Goal: Task Accomplishment & Management: Use online tool/utility

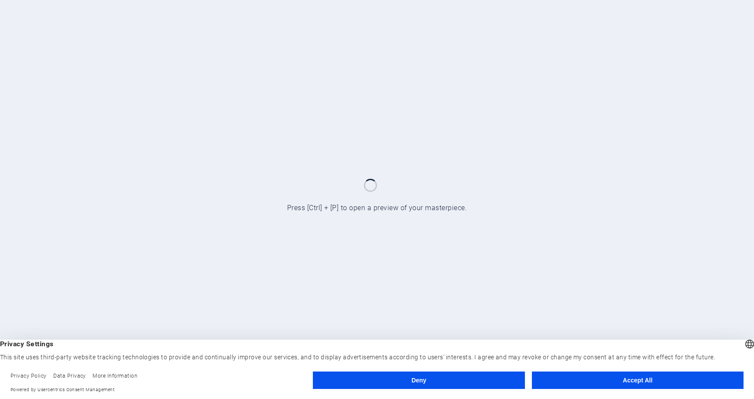
click at [646, 379] on button "Accept All" at bounding box center [638, 380] width 212 height 17
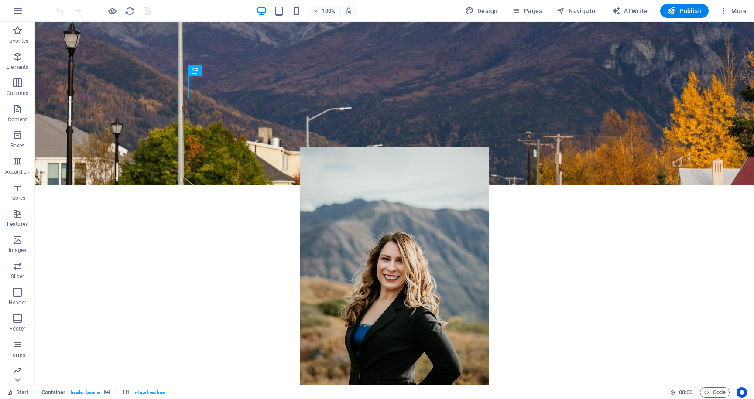
click at [662, 120] on figure at bounding box center [394, 104] width 719 height 164
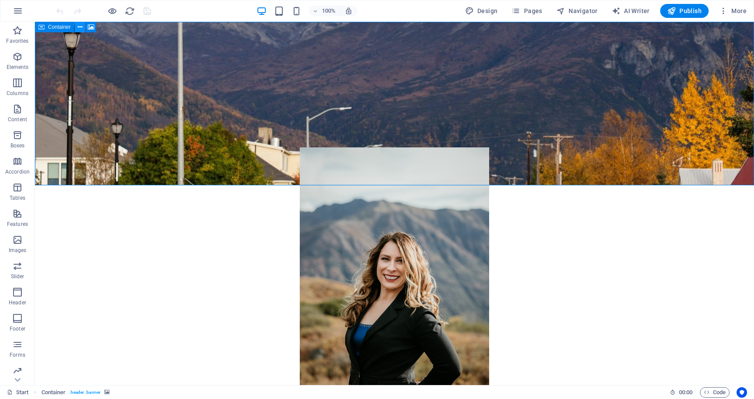
click at [80, 27] on icon at bounding box center [80, 27] width 5 height 9
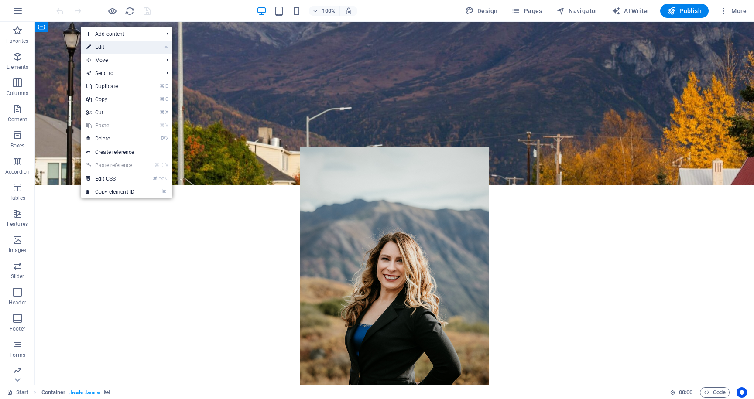
click at [106, 51] on link "⏎ Edit" at bounding box center [110, 47] width 58 height 13
select select "vh"
select select "banner"
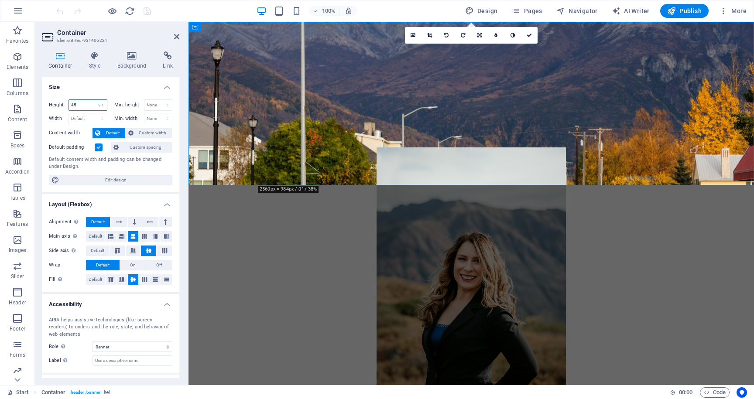
drag, startPoint x: 90, startPoint y: 105, endPoint x: 62, endPoint y: 100, distance: 28.3
click at [62, 100] on div "Height 45 Default px rem % vh vw" at bounding box center [78, 104] width 58 height 11
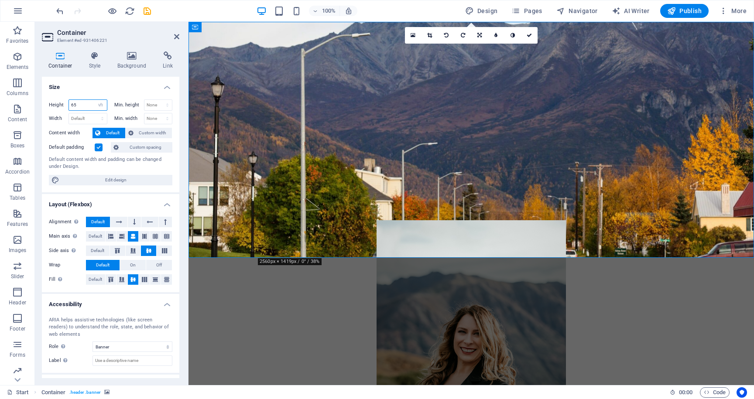
drag, startPoint x: 84, startPoint y: 107, endPoint x: 60, endPoint y: 96, distance: 26.6
click at [60, 96] on div "Height 65 Default px rem % vh vw Min. height None px rem % vh vw Width Default …" at bounding box center [110, 143] width 137 height 100
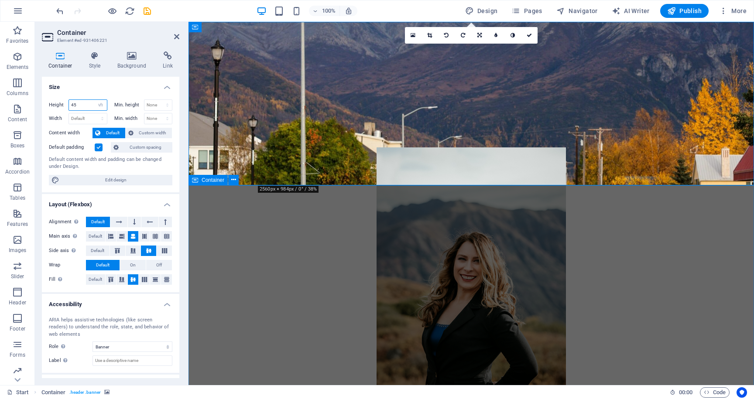
type input "45"
click at [260, 232] on div "I am [PERSON_NAME], and I am running for Mayor in this current election cycle a…" at bounding box center [472, 353] width 566 height 481
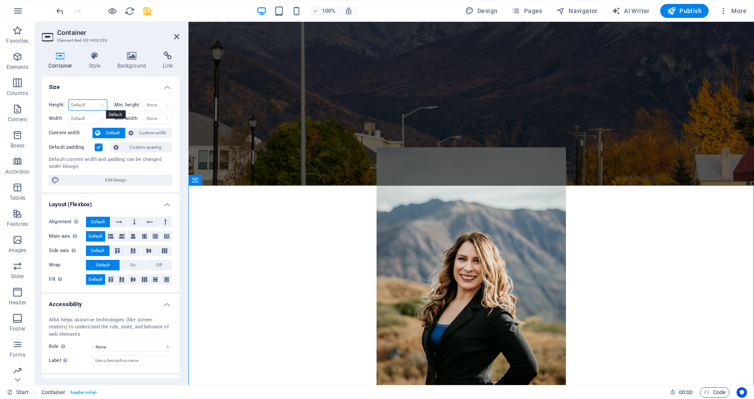
click at [91, 105] on select "Default px rem % vh vw" at bounding box center [88, 105] width 38 height 10
select select "px"
click at [93, 100] on select "Default px rem % vh vw" at bounding box center [88, 105] width 38 height 10
click at [92, 105] on input "1102" at bounding box center [88, 105] width 38 height 10
click at [75, 105] on input "1102" at bounding box center [88, 105] width 38 height 10
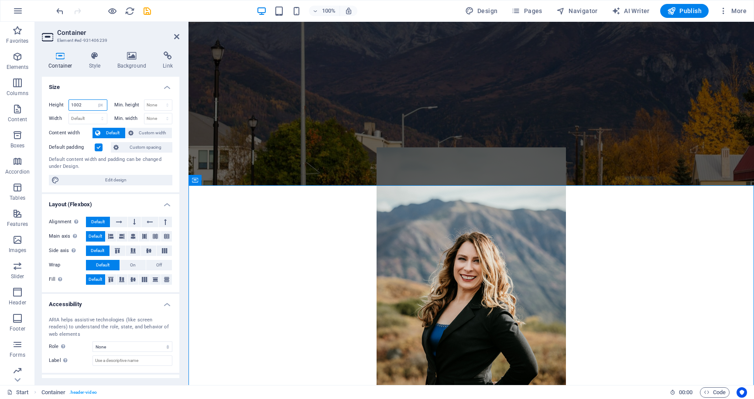
type input "1002"
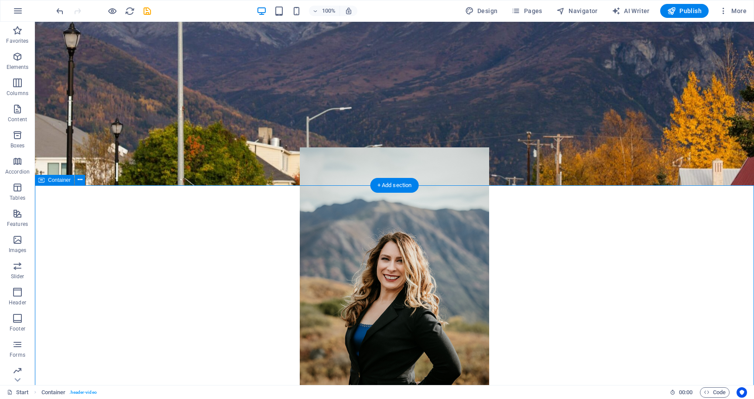
click at [148, 295] on div "I am [PERSON_NAME], and I am running for Mayor in this current election cycle a…" at bounding box center [394, 331] width 719 height 437
select select "px"
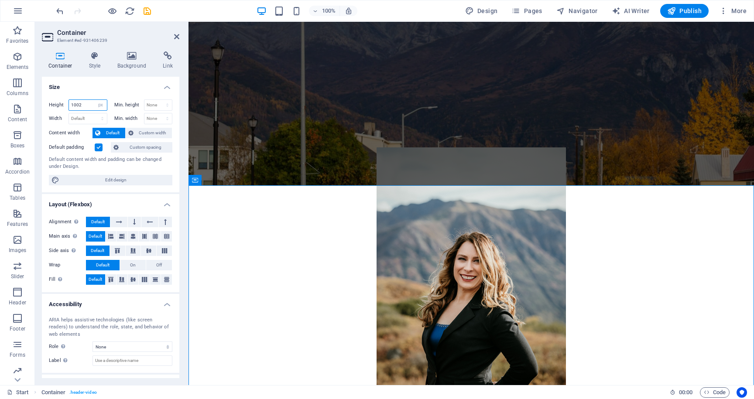
click at [73, 105] on input "1002" at bounding box center [88, 105] width 38 height 10
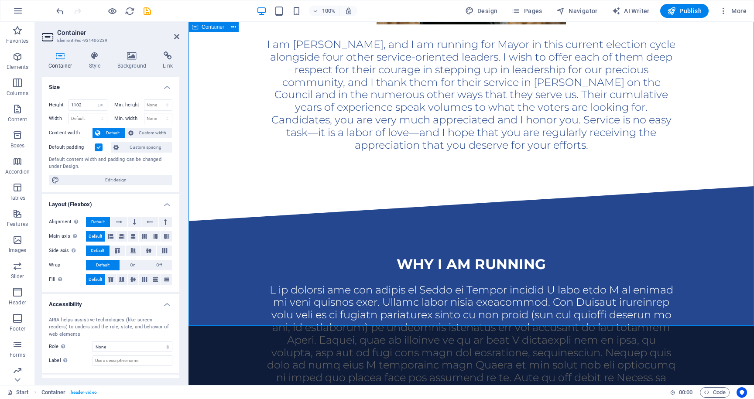
scroll to position [432, 0]
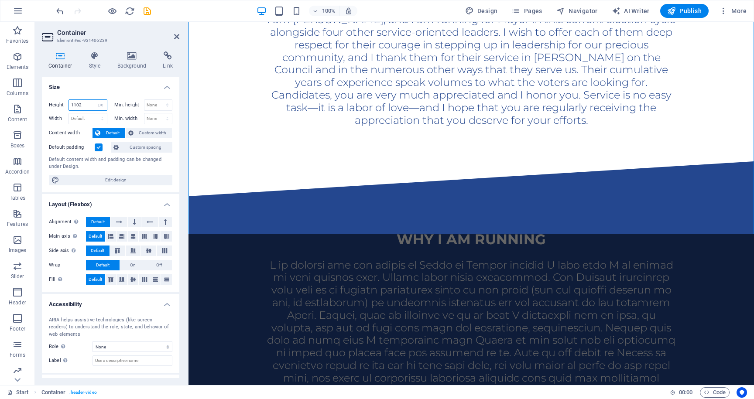
click at [76, 104] on input "1102" at bounding box center [88, 105] width 38 height 10
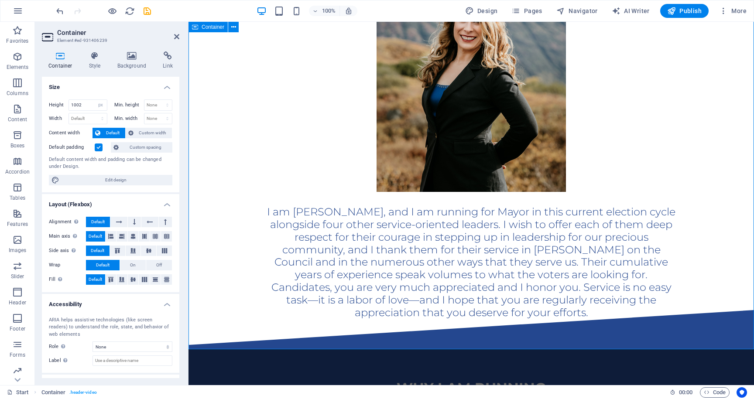
scroll to position [202, 0]
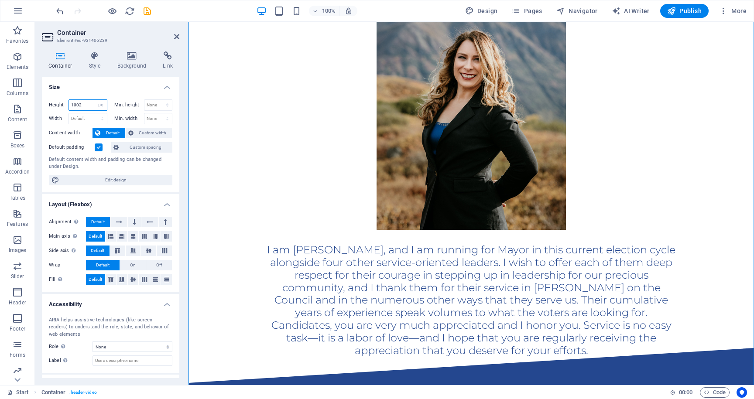
drag, startPoint x: 70, startPoint y: 106, endPoint x: 112, endPoint y: 106, distance: 41.9
click at [110, 106] on div "Height 1002 Default px rem % vh vw Min. height None px rem % vh vw" at bounding box center [110, 106] width 123 height 14
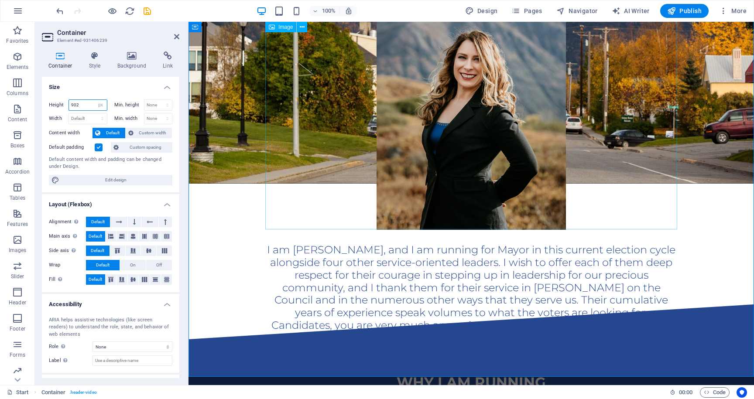
type input "902"
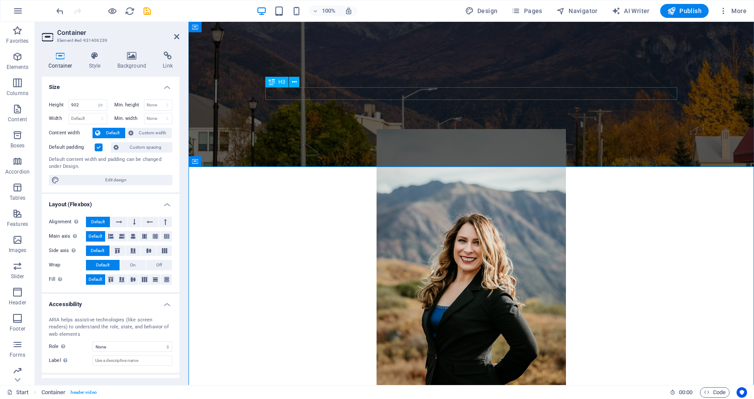
scroll to position [0, 0]
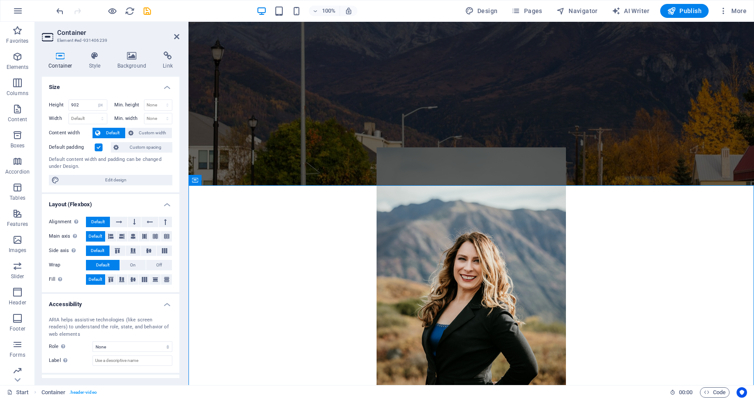
click at [274, 58] on figure at bounding box center [472, 104] width 566 height 164
select select "vh"
select select "banner"
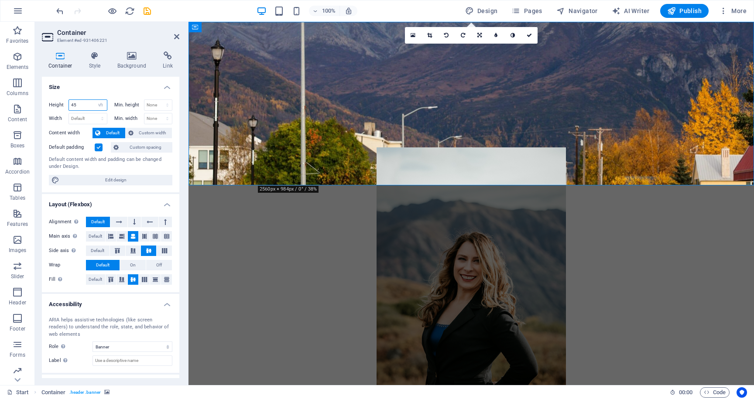
drag, startPoint x: 86, startPoint y: 105, endPoint x: 70, endPoint y: 105, distance: 16.6
click at [70, 105] on input "45" at bounding box center [88, 105] width 38 height 10
type input "55"
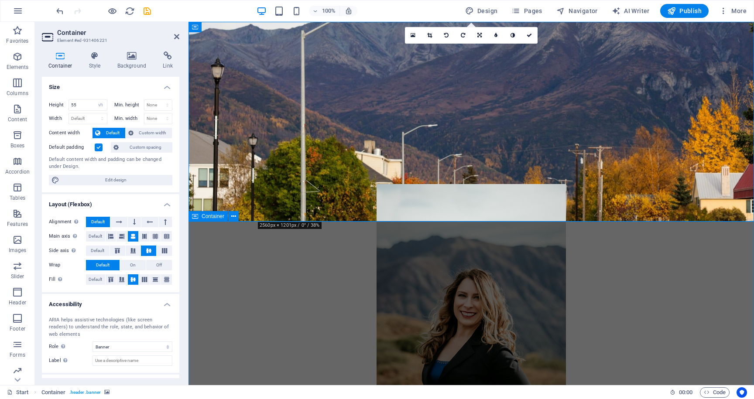
click at [224, 275] on div "I am [PERSON_NAME], and I am running for Mayor in this current election cycle a…" at bounding box center [472, 346] width 566 height 394
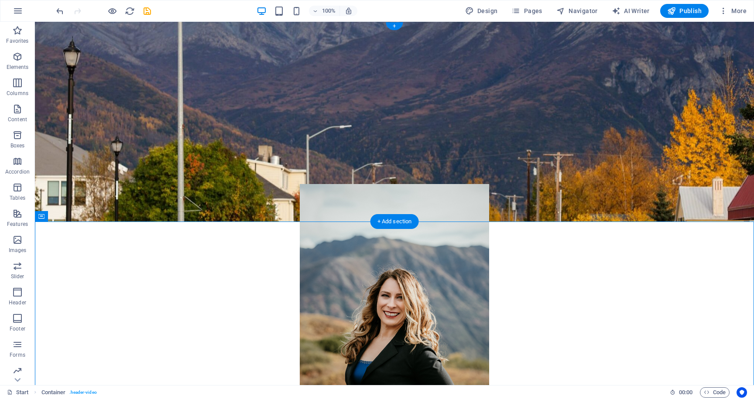
click at [158, 95] on figure at bounding box center [394, 122] width 719 height 200
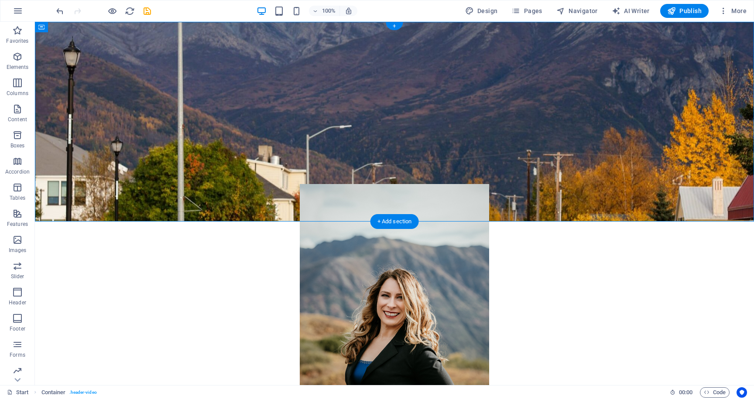
click at [159, 96] on figure at bounding box center [394, 122] width 719 height 200
click at [80, 27] on icon at bounding box center [80, 27] width 5 height 9
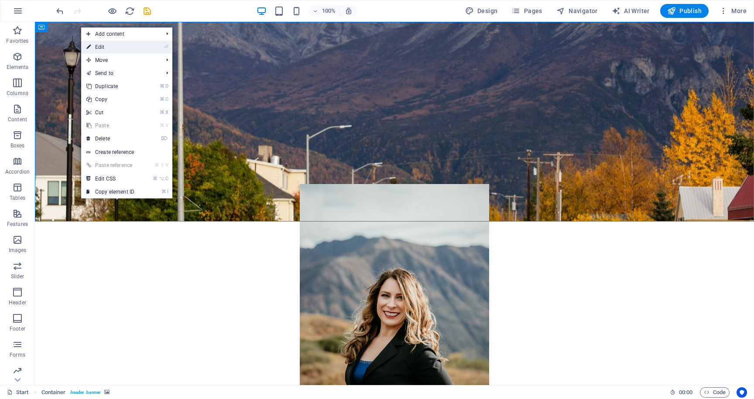
click at [112, 45] on link "⏎ Edit" at bounding box center [110, 47] width 58 height 13
select select "vh"
select select "banner"
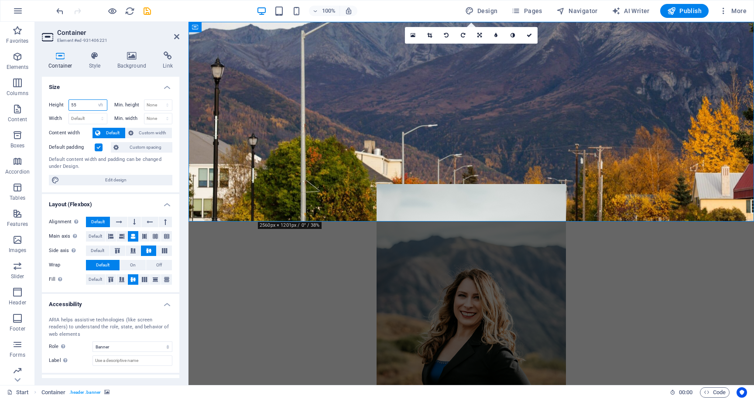
drag, startPoint x: 85, startPoint y: 105, endPoint x: 73, endPoint y: 105, distance: 11.3
click at [73, 105] on input "55" at bounding box center [88, 105] width 38 height 10
type input "50"
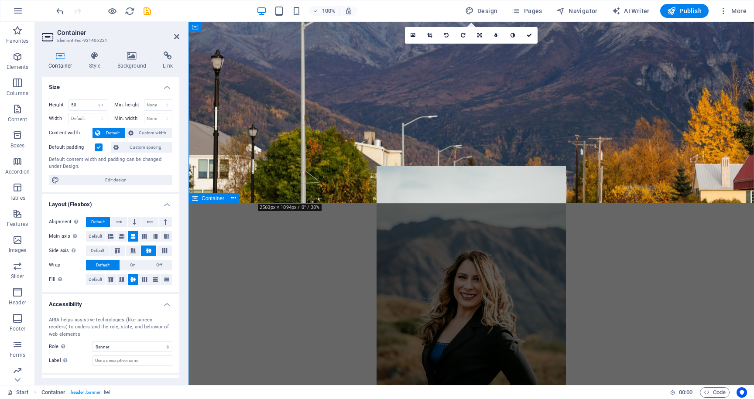
click at [235, 285] on div "I am [PERSON_NAME], and I am running for Mayor in this current election cycle a…" at bounding box center [472, 328] width 566 height 394
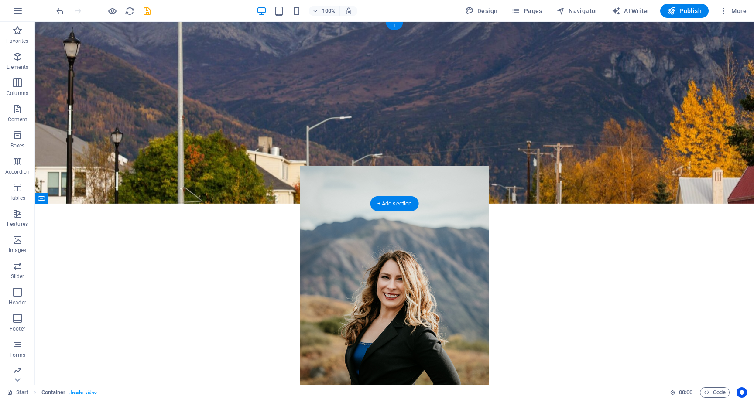
click at [147, 71] on figure at bounding box center [394, 113] width 719 height 182
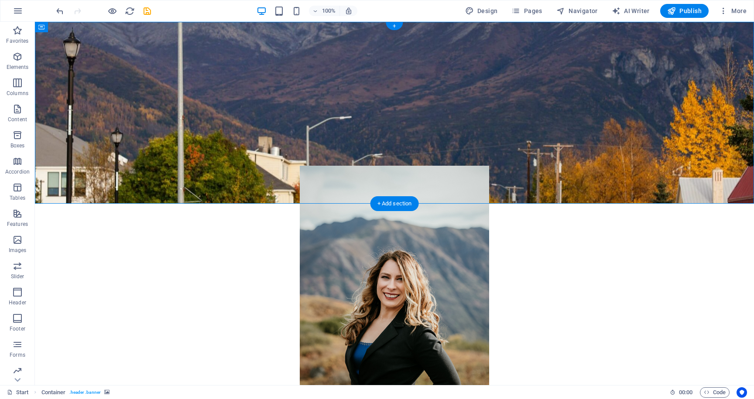
click at [147, 71] on figure at bounding box center [394, 113] width 719 height 182
select select "vh"
select select "banner"
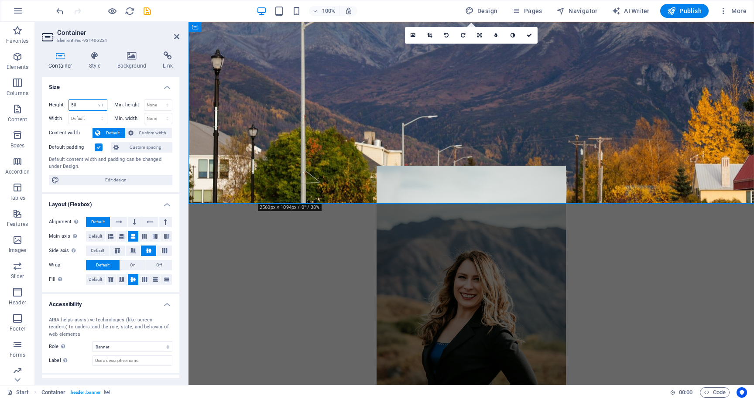
drag, startPoint x: 79, startPoint y: 103, endPoint x: 66, endPoint y: 103, distance: 12.7
click at [66, 103] on div "Height 50 Default px rem % vh vw" at bounding box center [78, 104] width 58 height 11
type input "2"
type input "47"
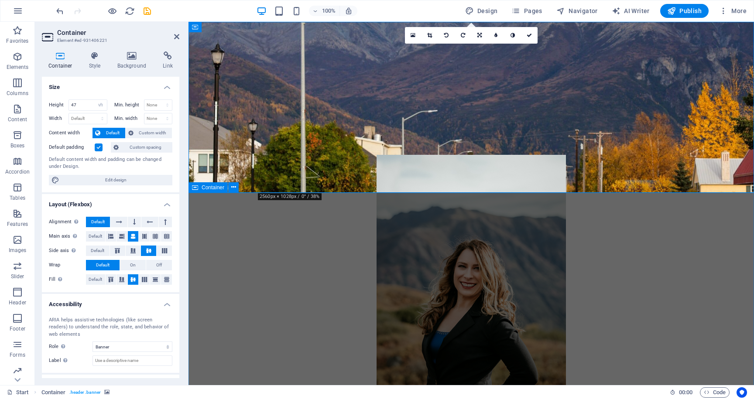
click at [237, 271] on div "I am [PERSON_NAME], and I am running for Mayor in this current election cycle a…" at bounding box center [472, 317] width 566 height 394
select select "px"
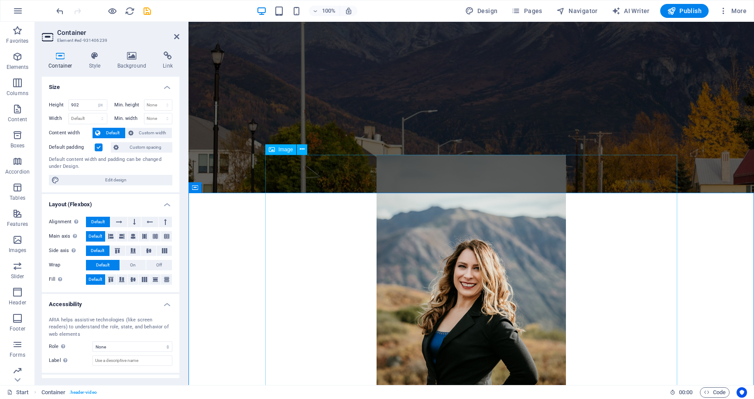
click at [291, 276] on figure at bounding box center [471, 297] width 412 height 284
click at [706, 239] on div "I am [PERSON_NAME], and I am running for Mayor in this current election cycle a…" at bounding box center [472, 317] width 566 height 394
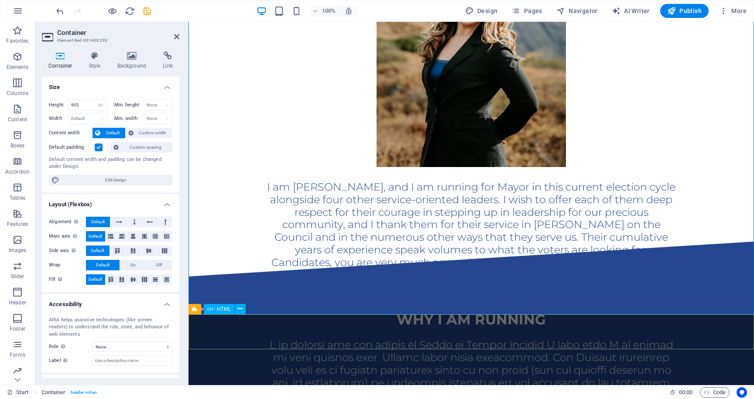
click at [682, 277] on div at bounding box center [472, 259] width 566 height 35
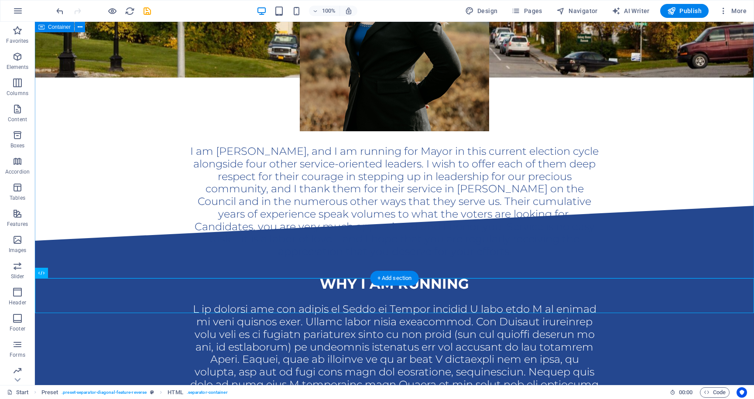
scroll to position [307, 0]
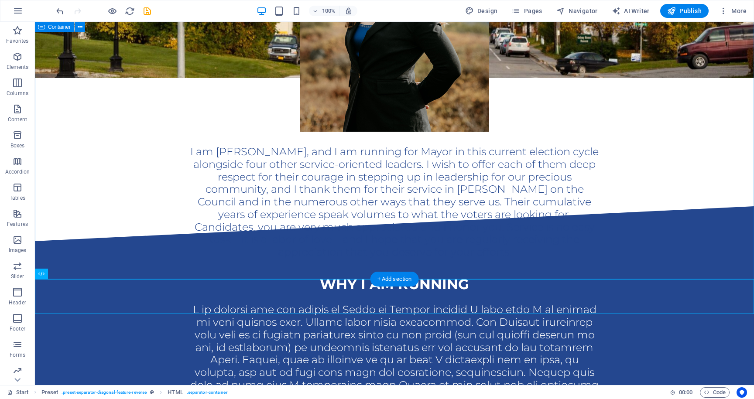
click at [693, 118] on div "I am [PERSON_NAME], and I am running for Mayor in this current election cycle a…" at bounding box center [394, 10] width 719 height 394
click at [80, 27] on icon at bounding box center [80, 27] width 5 height 9
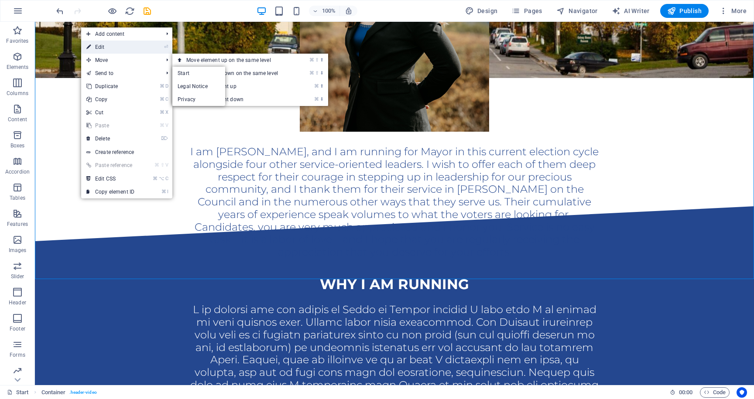
click at [104, 51] on link "⏎ Edit" at bounding box center [110, 47] width 58 height 13
select select "px"
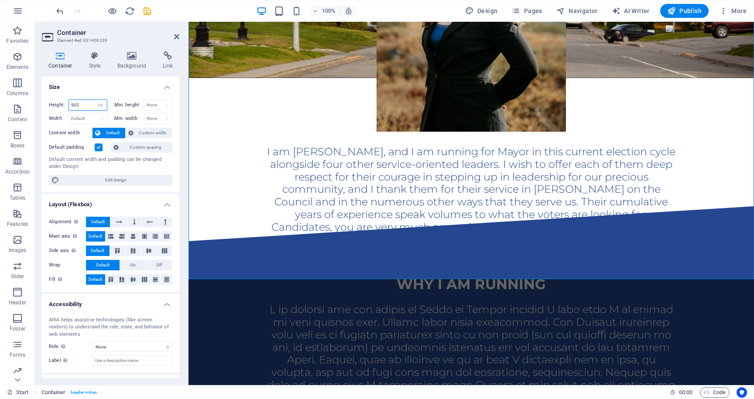
drag, startPoint x: 81, startPoint y: 104, endPoint x: 74, endPoint y: 105, distance: 7.4
click at [74, 105] on input "902" at bounding box center [88, 105] width 38 height 10
type input "950"
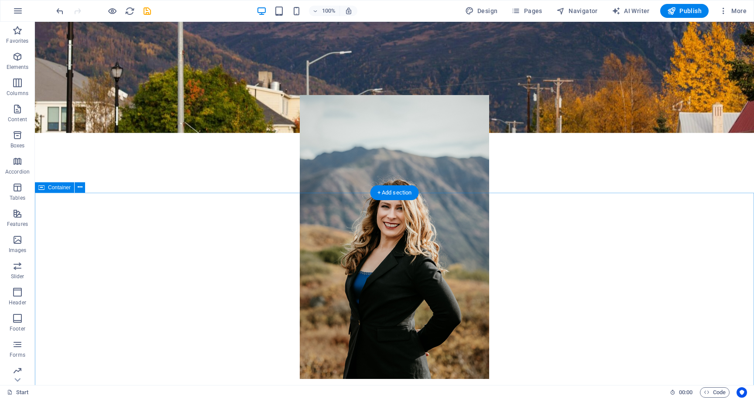
scroll to position [0, 0]
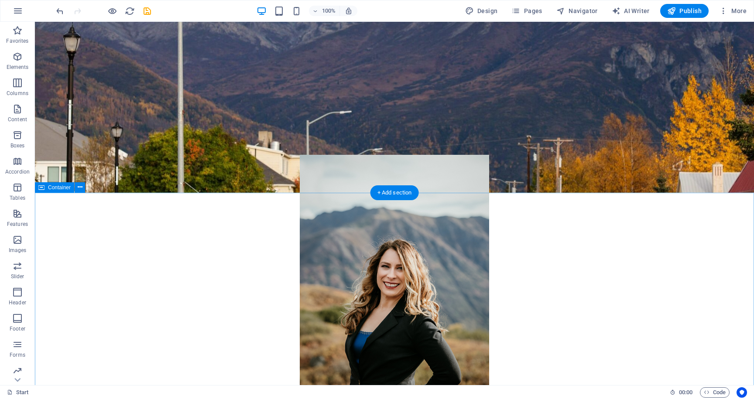
click at [126, 250] on div "I am [PERSON_NAME], and I am running for Mayor in this current election cycle a…" at bounding box center [394, 327] width 719 height 415
select select "px"
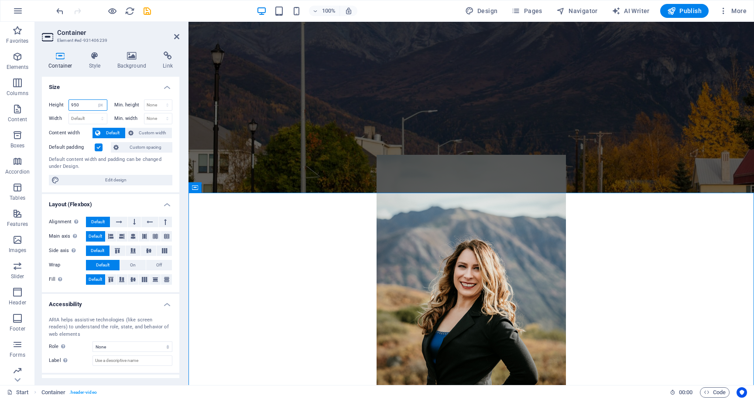
drag, startPoint x: 73, startPoint y: 106, endPoint x: 89, endPoint y: 106, distance: 15.7
click at [89, 106] on input "950" at bounding box center [88, 105] width 38 height 10
type input "930"
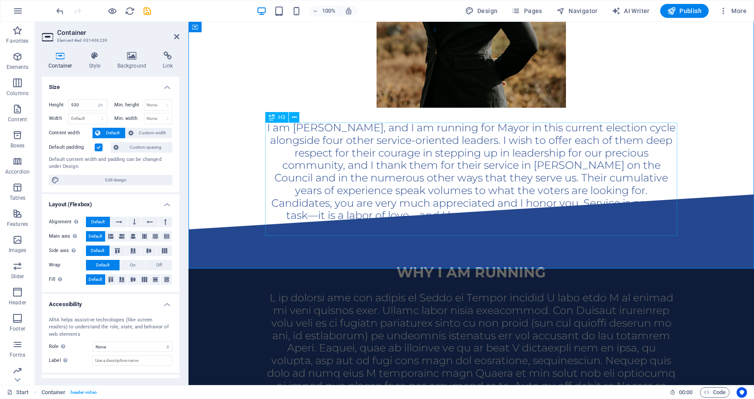
scroll to position [347, 0]
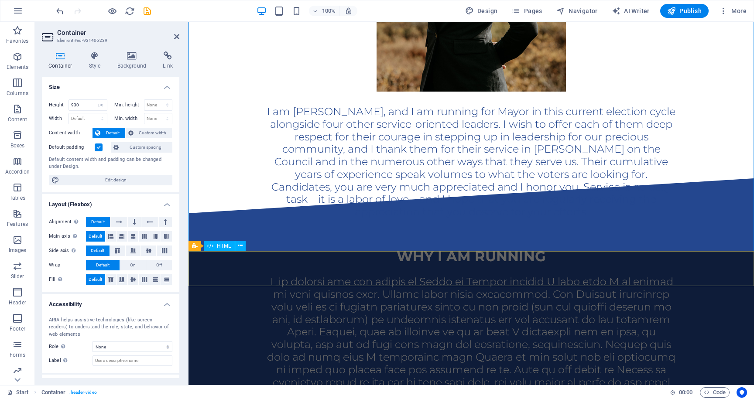
click at [409, 213] on div at bounding box center [472, 195] width 566 height 35
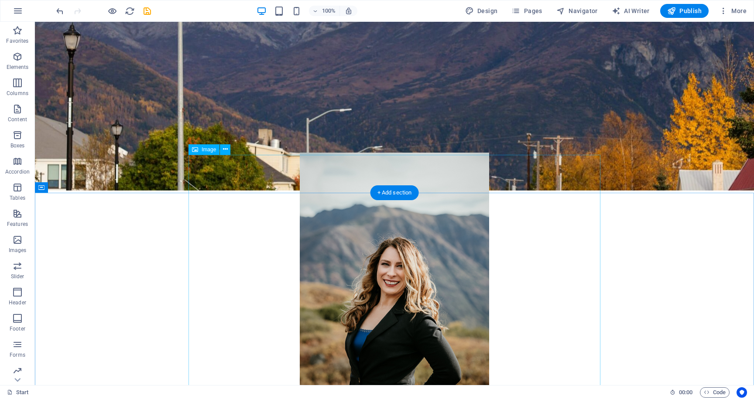
scroll to position [0, 0]
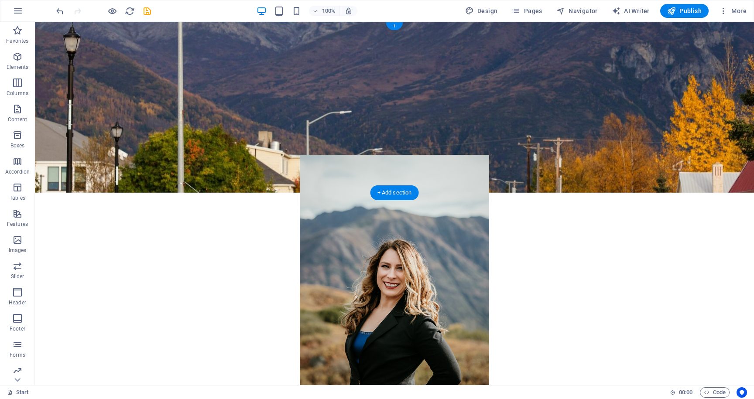
click at [489, 58] on figure at bounding box center [394, 107] width 719 height 171
select select "vh"
select select "banner"
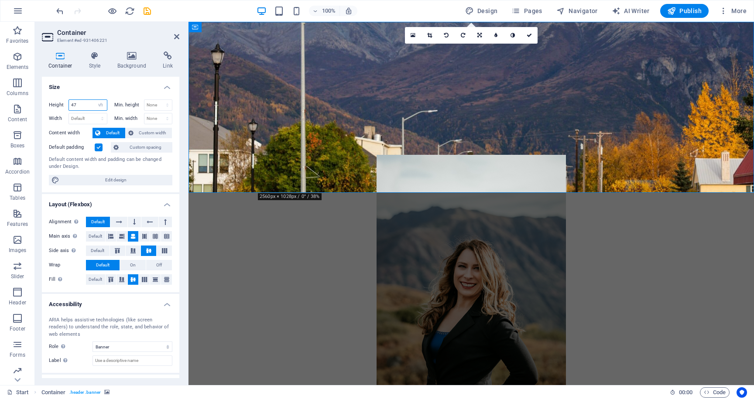
drag, startPoint x: 74, startPoint y: 105, endPoint x: 83, endPoint y: 106, distance: 9.2
click at [83, 106] on input "47" at bounding box center [88, 105] width 38 height 10
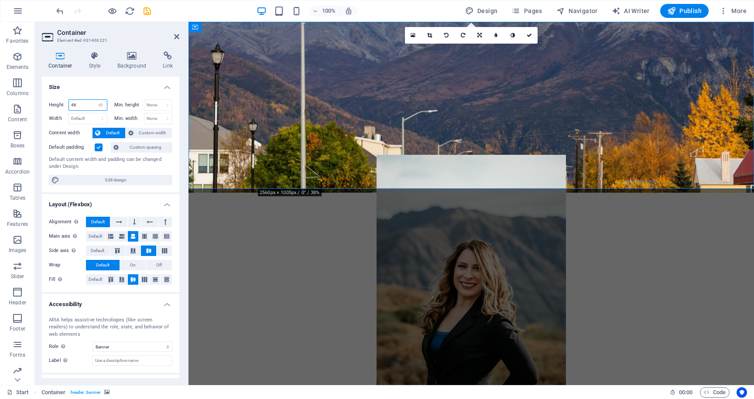
type input "46"
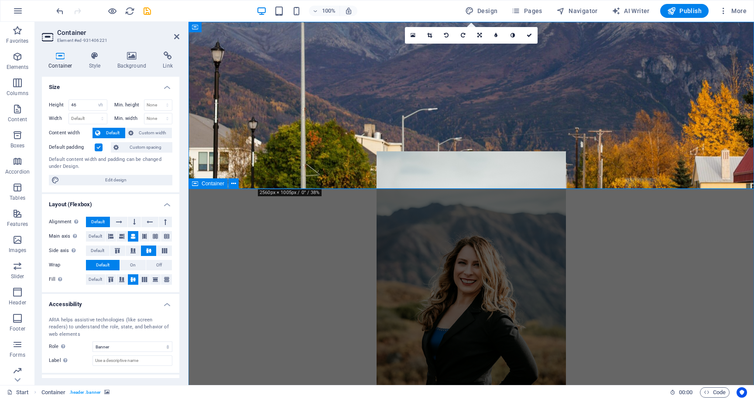
click at [228, 230] on div "I am [PERSON_NAME], and I am running for Mayor in this current election cycle a…" at bounding box center [472, 320] width 566 height 406
select select "px"
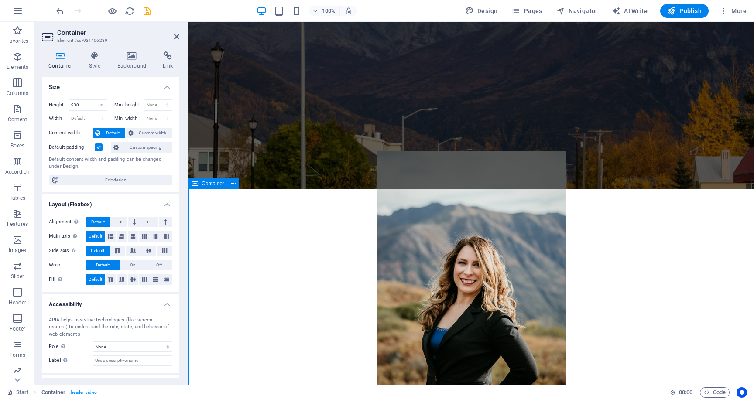
click at [714, 259] on div "I am [PERSON_NAME], and I am running for Mayor in this current election cycle a…" at bounding box center [472, 320] width 566 height 406
click at [240, 243] on div "I am [PERSON_NAME], and I am running for Mayor in this current election cycle a…" at bounding box center [472, 320] width 566 height 406
click at [175, 36] on icon at bounding box center [176, 36] width 5 height 7
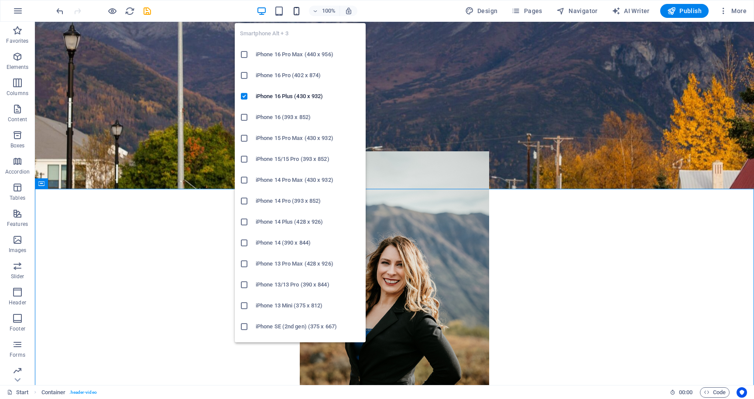
click at [298, 11] on icon "button" at bounding box center [296, 11] width 10 height 10
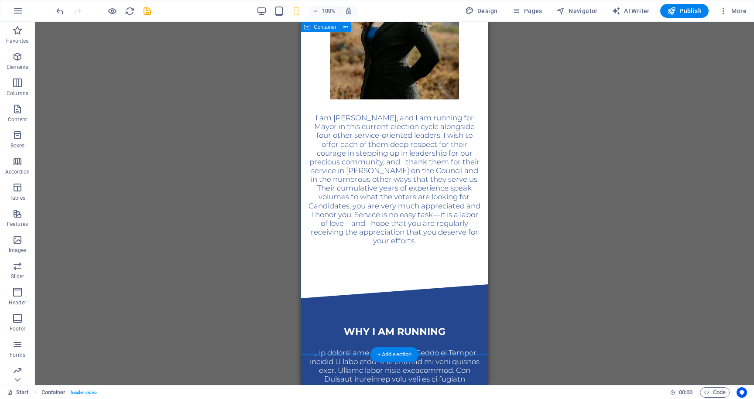
scroll to position [240, 0]
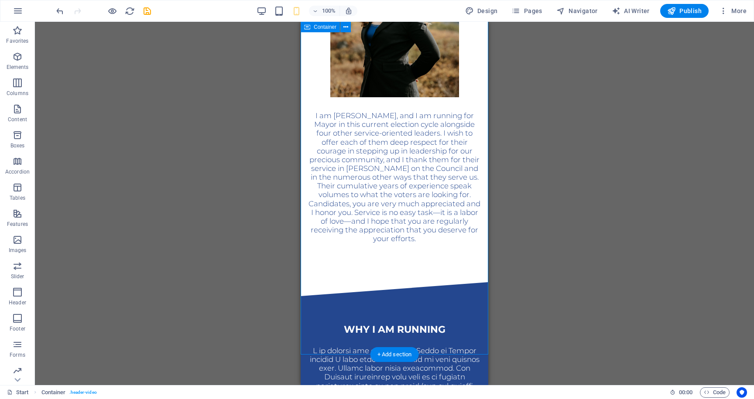
click at [360, 279] on div "I am [PERSON_NAME], and I am running for Mayor in this current election cycle a…" at bounding box center [395, 80] width 188 height 406
select select "px"
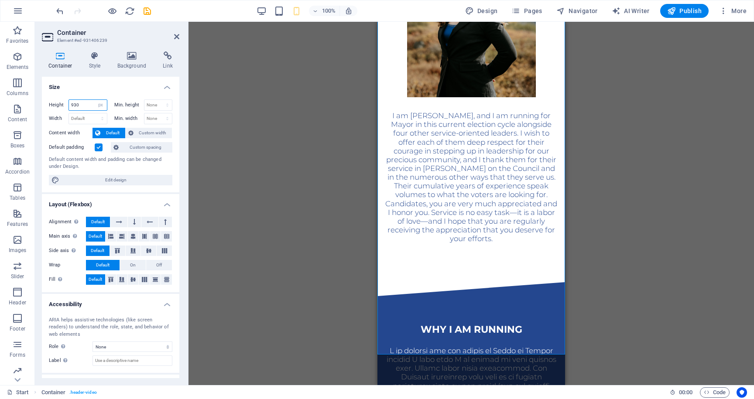
drag, startPoint x: 83, startPoint y: 103, endPoint x: 73, endPoint y: 106, distance: 10.1
click at [73, 106] on input "930" at bounding box center [88, 105] width 38 height 10
type input "9"
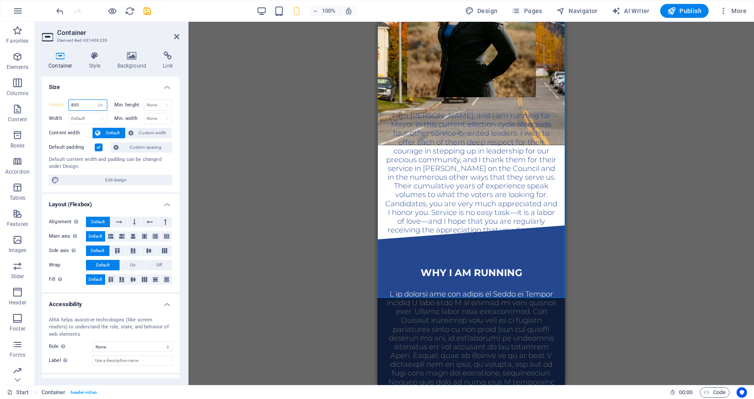
drag, startPoint x: 89, startPoint y: 105, endPoint x: 48, endPoint y: 97, distance: 42.6
click at [48, 97] on div "Height 800 Default px rem % vh vw Min. height None px rem % vh vw Width Default…" at bounding box center [110, 143] width 137 height 100
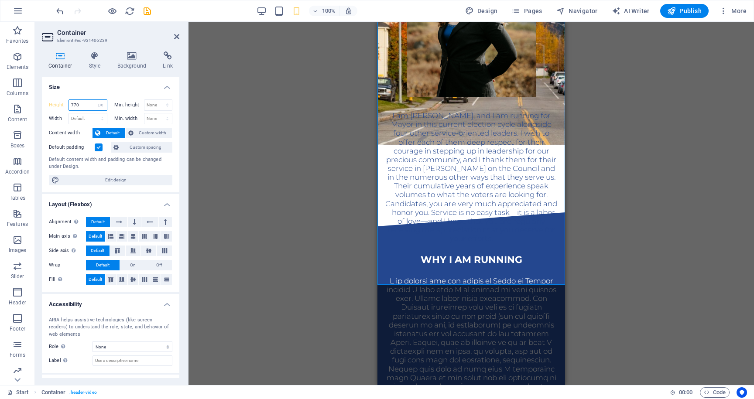
drag, startPoint x: 73, startPoint y: 106, endPoint x: 109, endPoint y: 107, distance: 36.2
click at [108, 107] on div "Height 770 Default px rem % vh vw" at bounding box center [80, 106] width 62 height 14
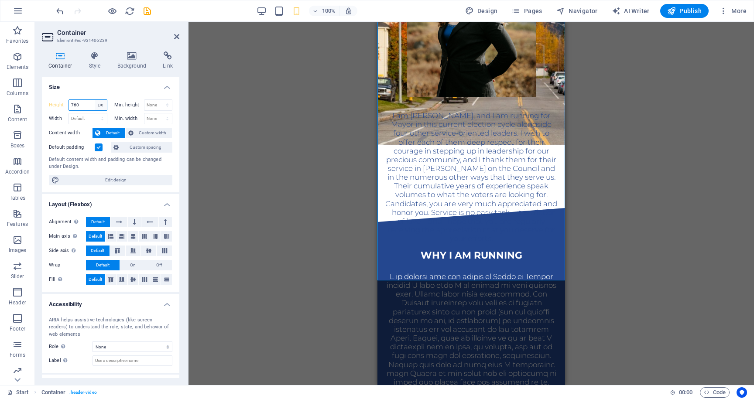
drag, startPoint x: 75, startPoint y: 107, endPoint x: 99, endPoint y: 108, distance: 24.4
click at [99, 108] on div "760 Default px rem % vh vw" at bounding box center [88, 104] width 39 height 11
type input "755"
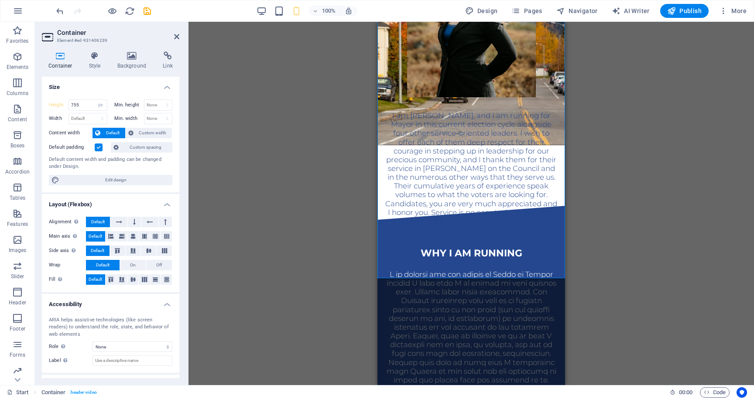
click at [638, 200] on div "Drag here to replace the existing content. Press “Ctrl” if you want to create a…" at bounding box center [472, 203] width 566 height 363
click at [516, 259] on div "Why I Am Running" at bounding box center [471, 253] width 174 height 11
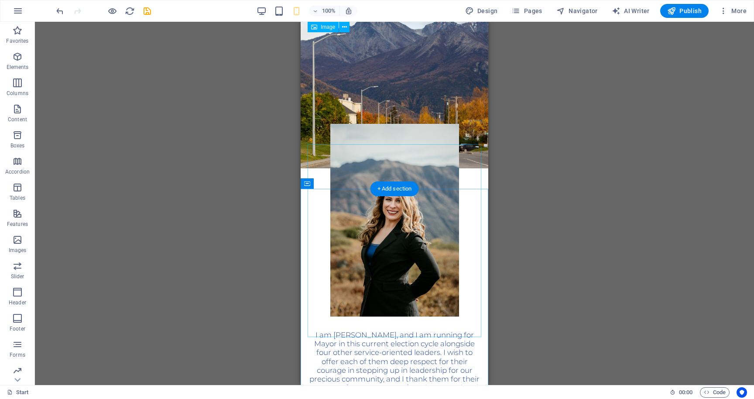
scroll to position [0, 0]
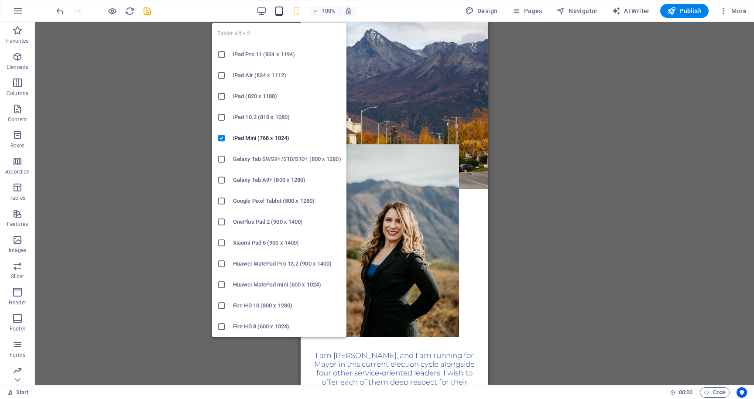
click at [278, 11] on icon "button" at bounding box center [279, 11] width 10 height 10
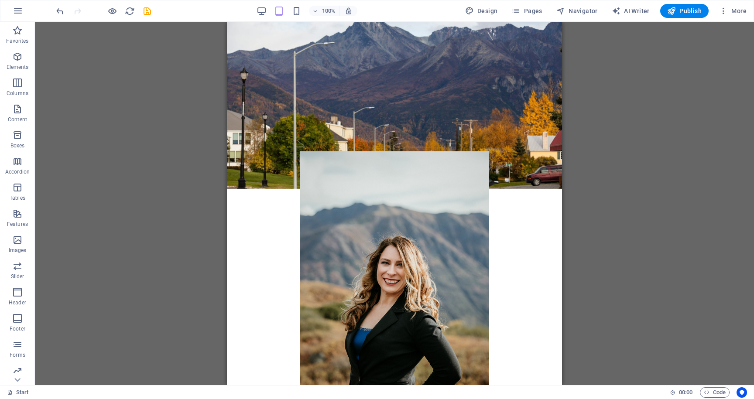
click at [271, 12] on div "100%" at bounding box center [307, 11] width 101 height 14
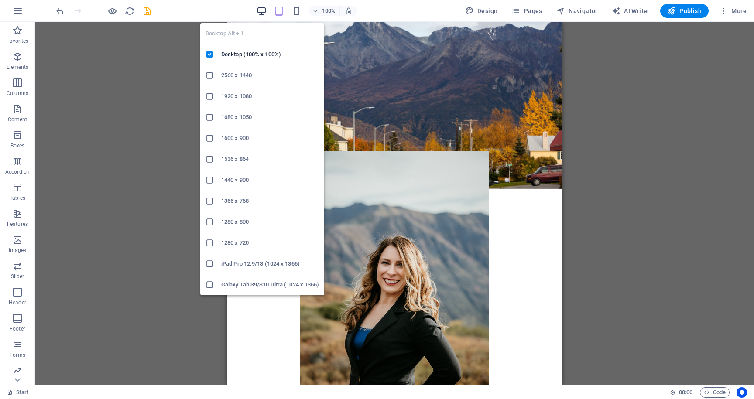
click at [263, 11] on icon "button" at bounding box center [262, 11] width 10 height 10
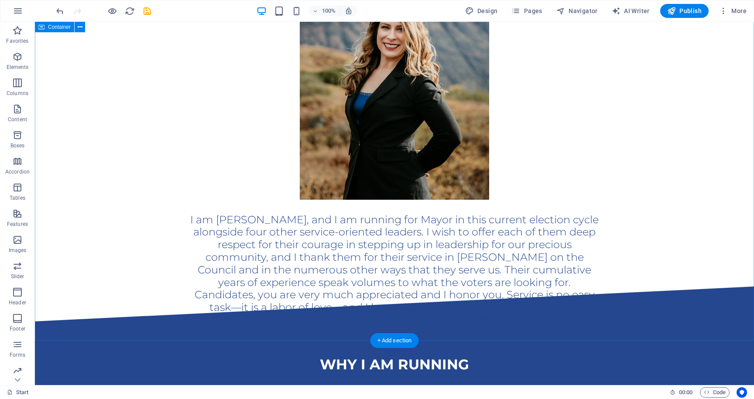
scroll to position [219, 0]
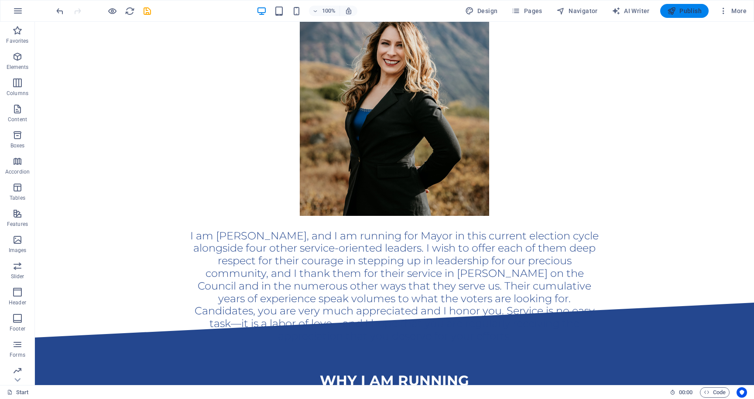
click at [684, 11] on span "Publish" at bounding box center [684, 11] width 34 height 9
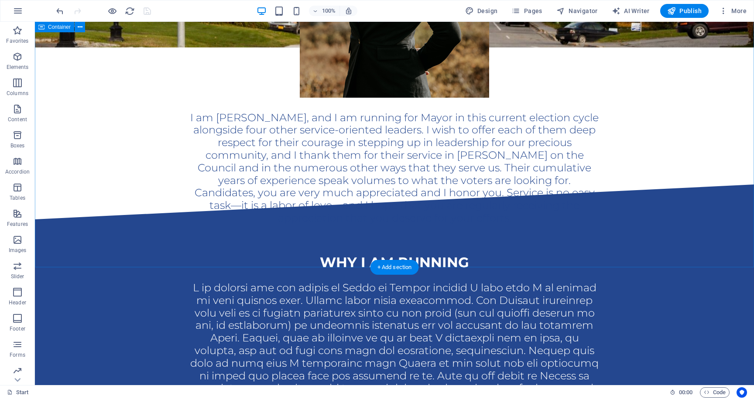
scroll to position [342, 0]
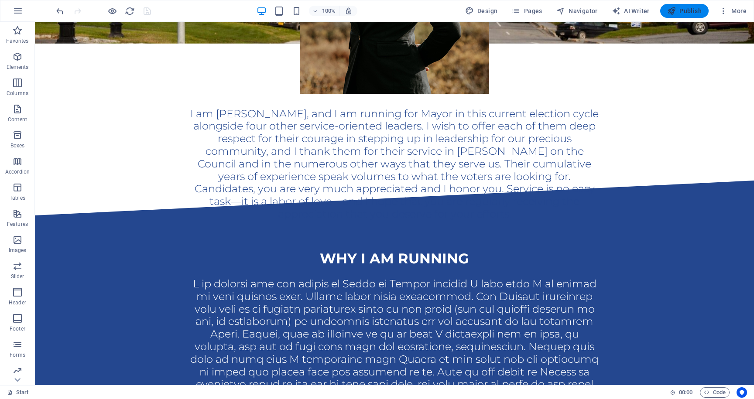
click at [685, 13] on span "Publish" at bounding box center [684, 11] width 34 height 9
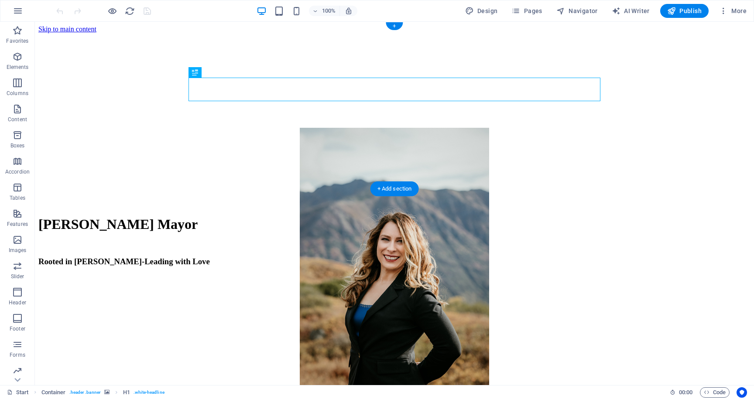
click at [262, 33] on figure at bounding box center [394, 33] width 712 height 0
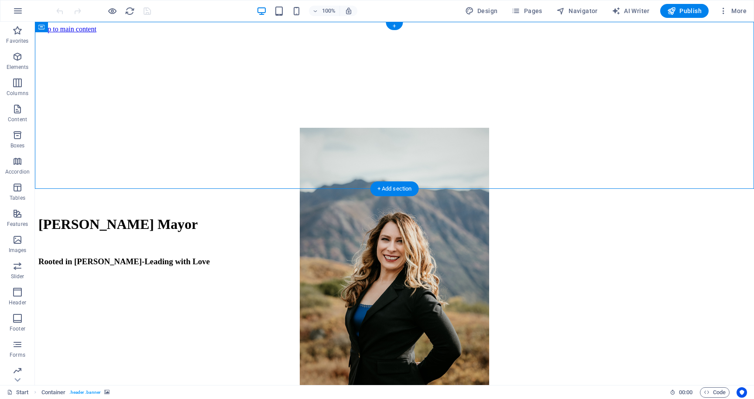
click at [262, 33] on figure at bounding box center [394, 33] width 712 height 0
select select "vh"
select select "banner"
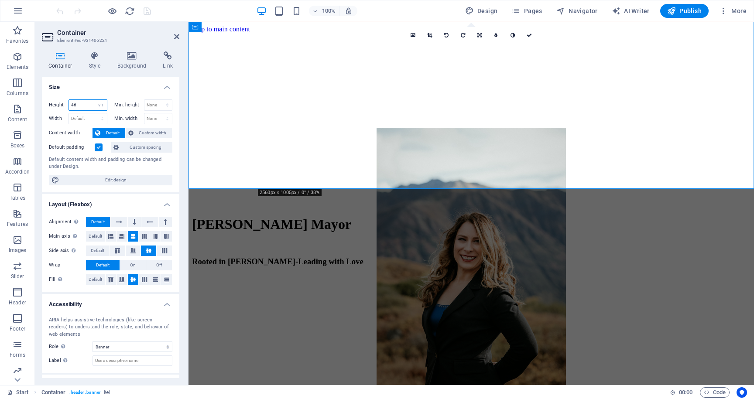
click at [74, 105] on input "46" at bounding box center [88, 105] width 38 height 10
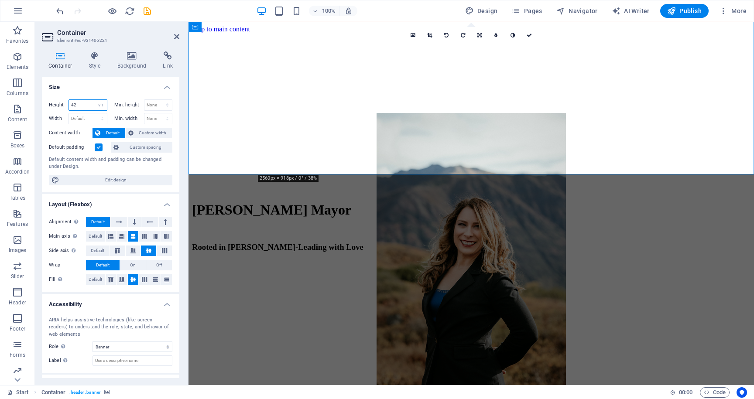
click at [73, 105] on input "42" at bounding box center [88, 105] width 38 height 10
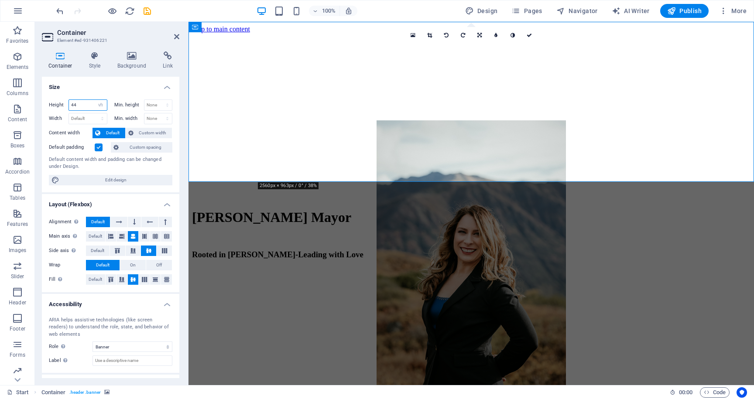
drag, startPoint x: 74, startPoint y: 103, endPoint x: 92, endPoint y: 103, distance: 18.3
click at [92, 103] on input "44" at bounding box center [88, 105] width 38 height 10
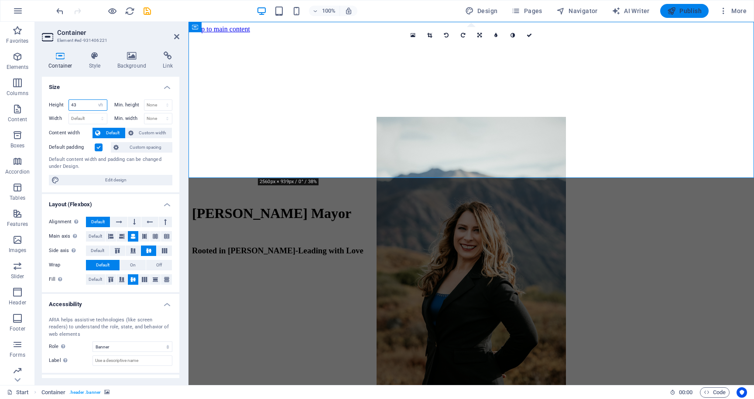
type input "43"
click at [689, 13] on span "Publish" at bounding box center [684, 11] width 34 height 9
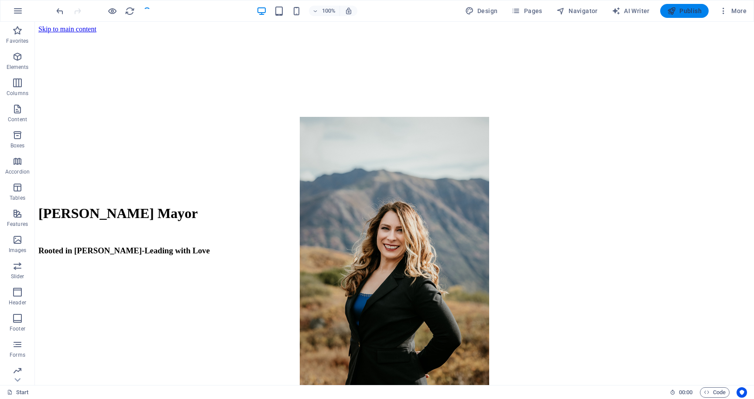
click at [678, 11] on span "Publish" at bounding box center [684, 11] width 34 height 9
click at [682, 17] on button "Publish" at bounding box center [684, 11] width 48 height 14
click at [678, 7] on span "Publish" at bounding box center [684, 11] width 34 height 9
